Goal: Find specific page/section: Find specific page/section

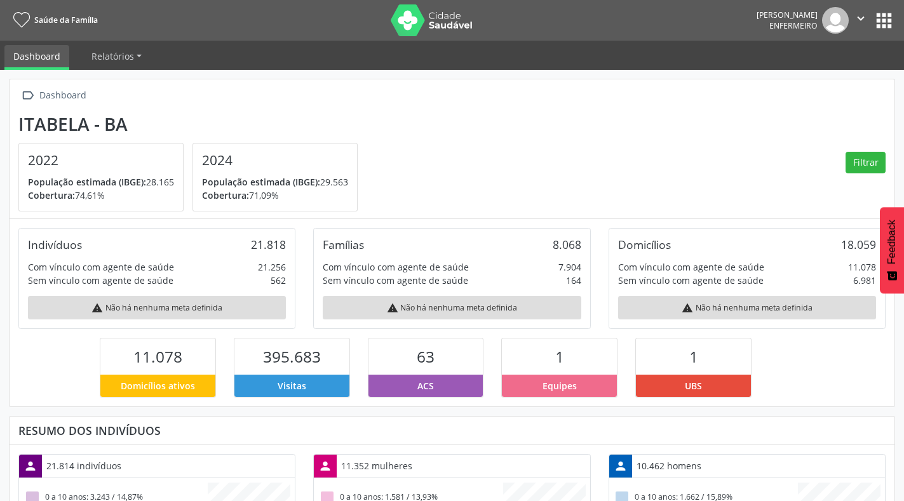
scroll to position [211, 296]
click at [867, 168] on button "Filtrar" at bounding box center [866, 163] width 40 height 22
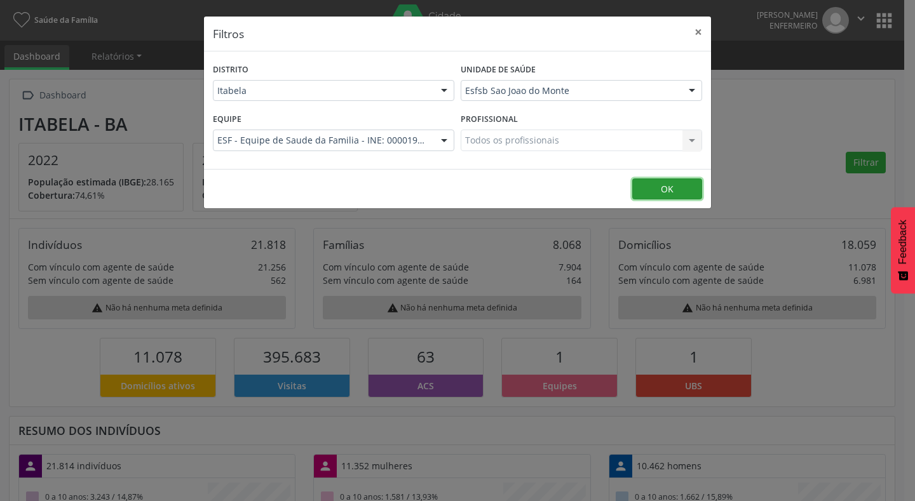
click at [674, 187] on button "OK" at bounding box center [667, 190] width 70 height 22
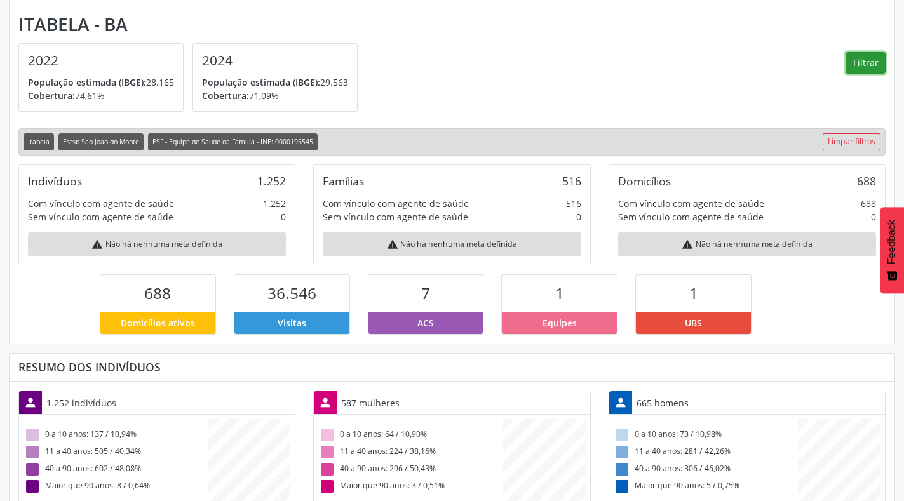
scroll to position [0, 0]
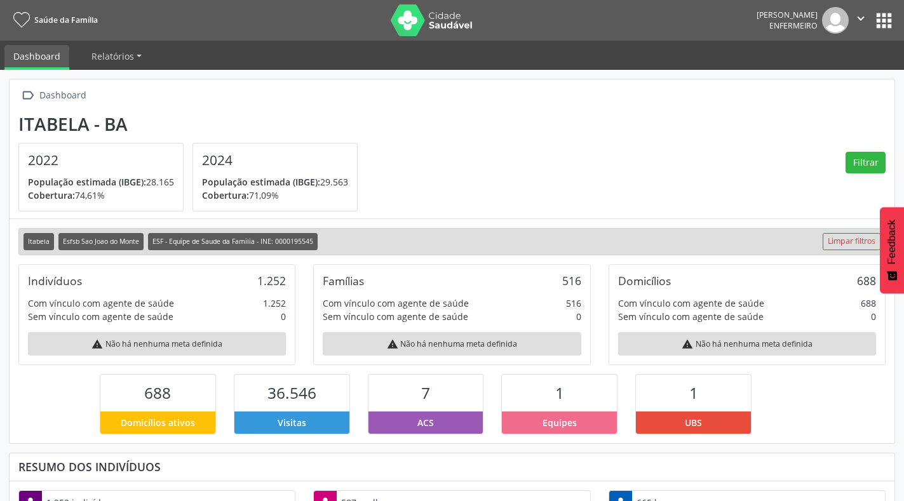
click at [883, 34] on nav "Saúde da Família [PERSON_NAME] Enfermeiro  Configurações Sair apps" at bounding box center [452, 20] width 904 height 41
click at [885, 13] on button "apps" at bounding box center [884, 21] width 22 height 22
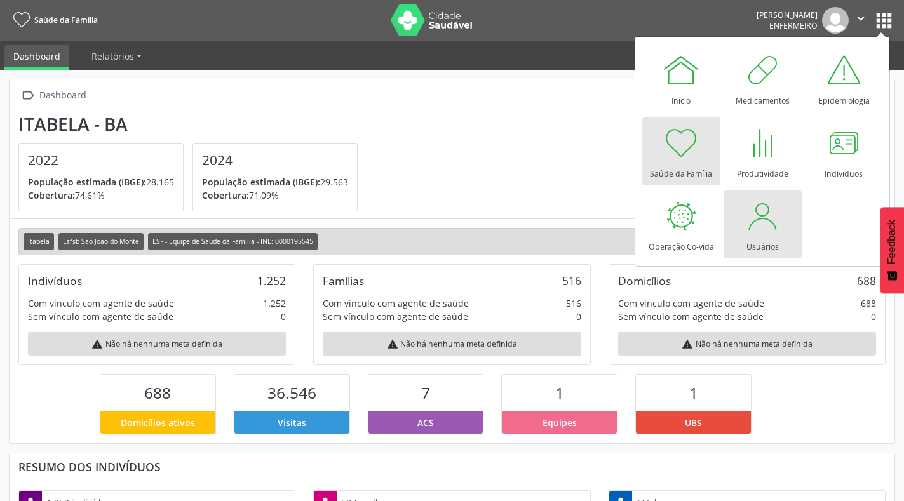
click at [766, 221] on div at bounding box center [763, 216] width 38 height 38
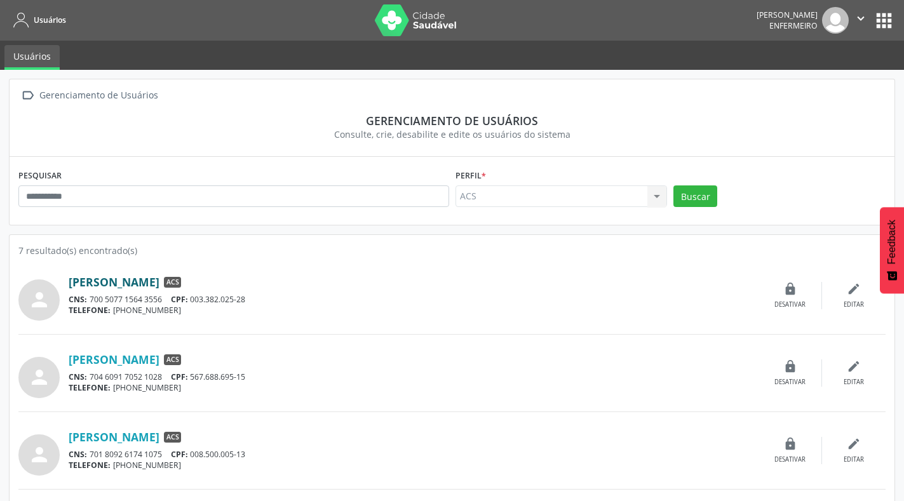
click at [160, 278] on link "[PERSON_NAME]" at bounding box center [114, 282] width 91 height 14
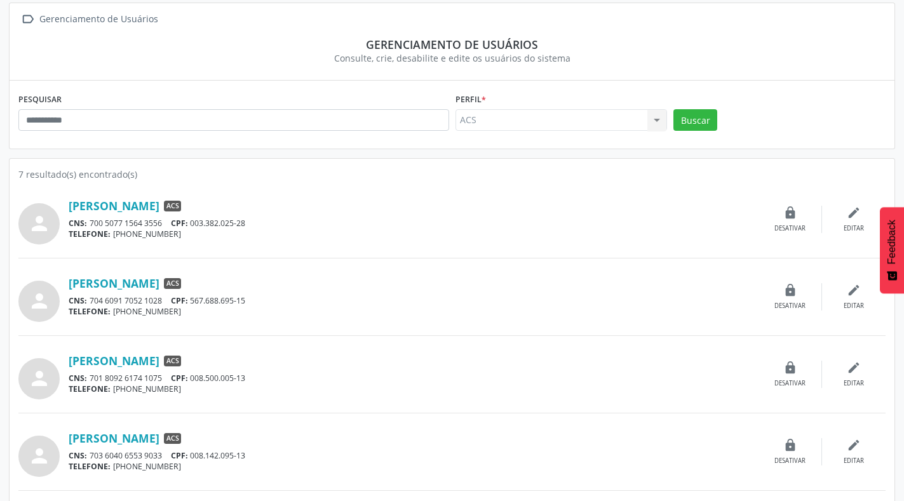
scroll to position [127, 0]
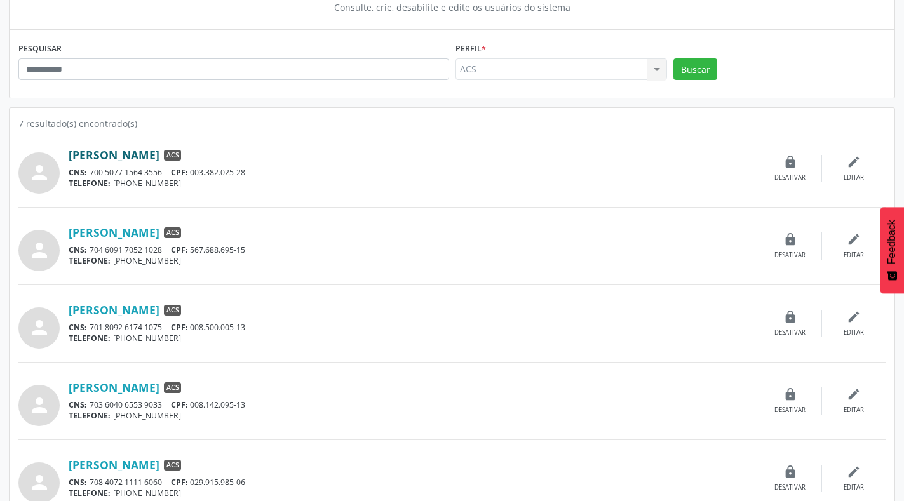
click at [119, 157] on link "[PERSON_NAME]" at bounding box center [114, 155] width 91 height 14
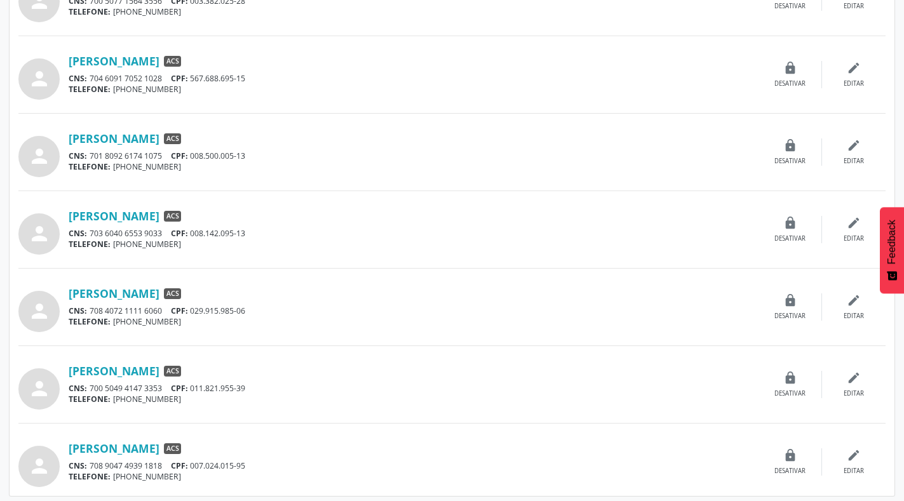
scroll to position [303, 0]
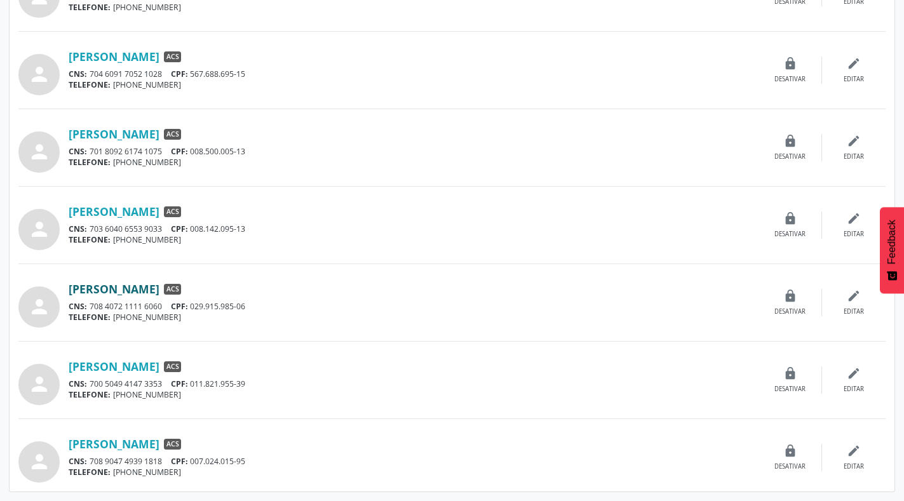
click at [160, 293] on link "[PERSON_NAME]" at bounding box center [114, 289] width 91 height 14
click at [160, 364] on link "[PERSON_NAME]" at bounding box center [114, 367] width 91 height 14
click at [134, 446] on link "[PERSON_NAME]" at bounding box center [114, 444] width 91 height 14
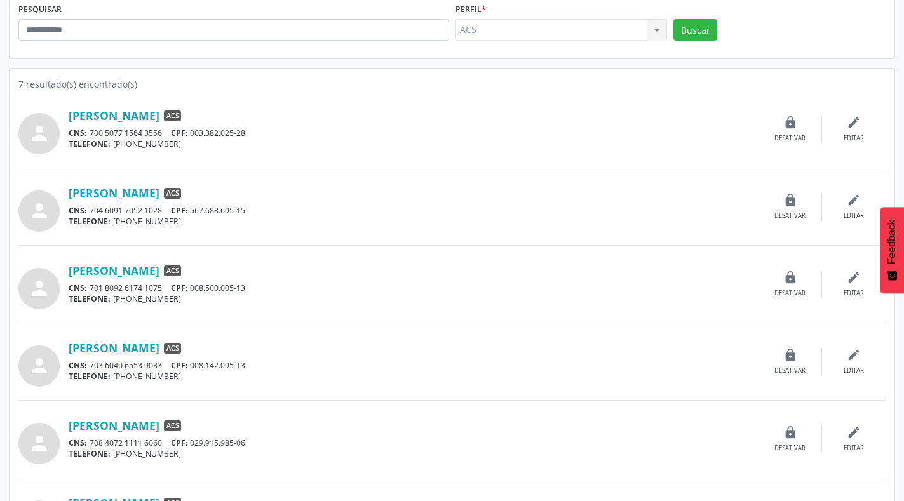
scroll to position [0, 0]
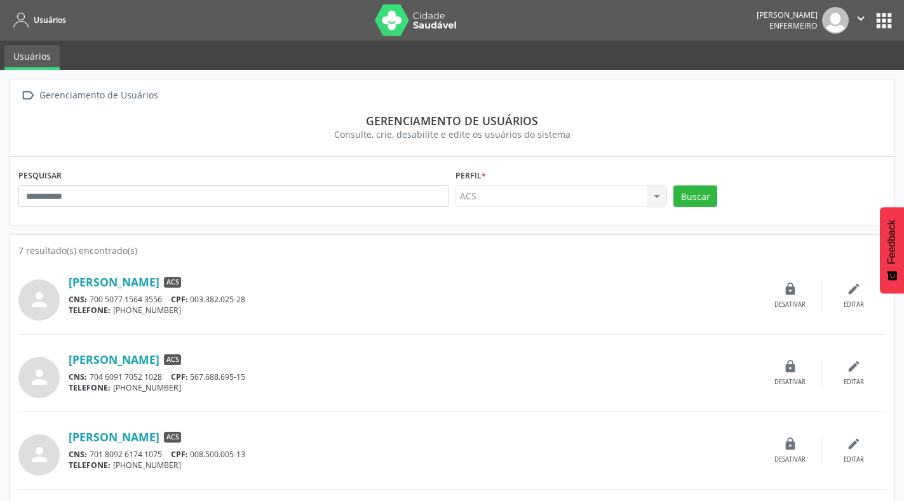
click at [881, 25] on button "apps" at bounding box center [884, 21] width 22 height 22
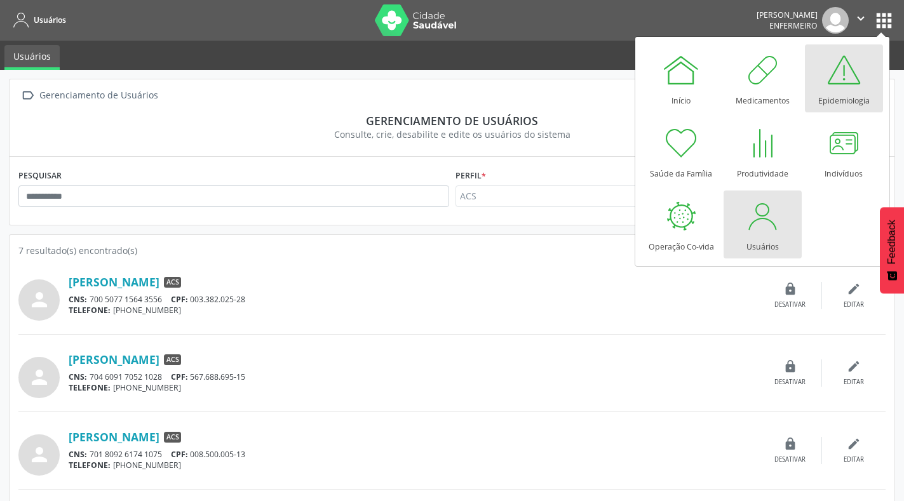
click at [843, 98] on div "Epidemiologia" at bounding box center [844, 97] width 51 height 17
